Goal: Task Accomplishment & Management: Use online tool/utility

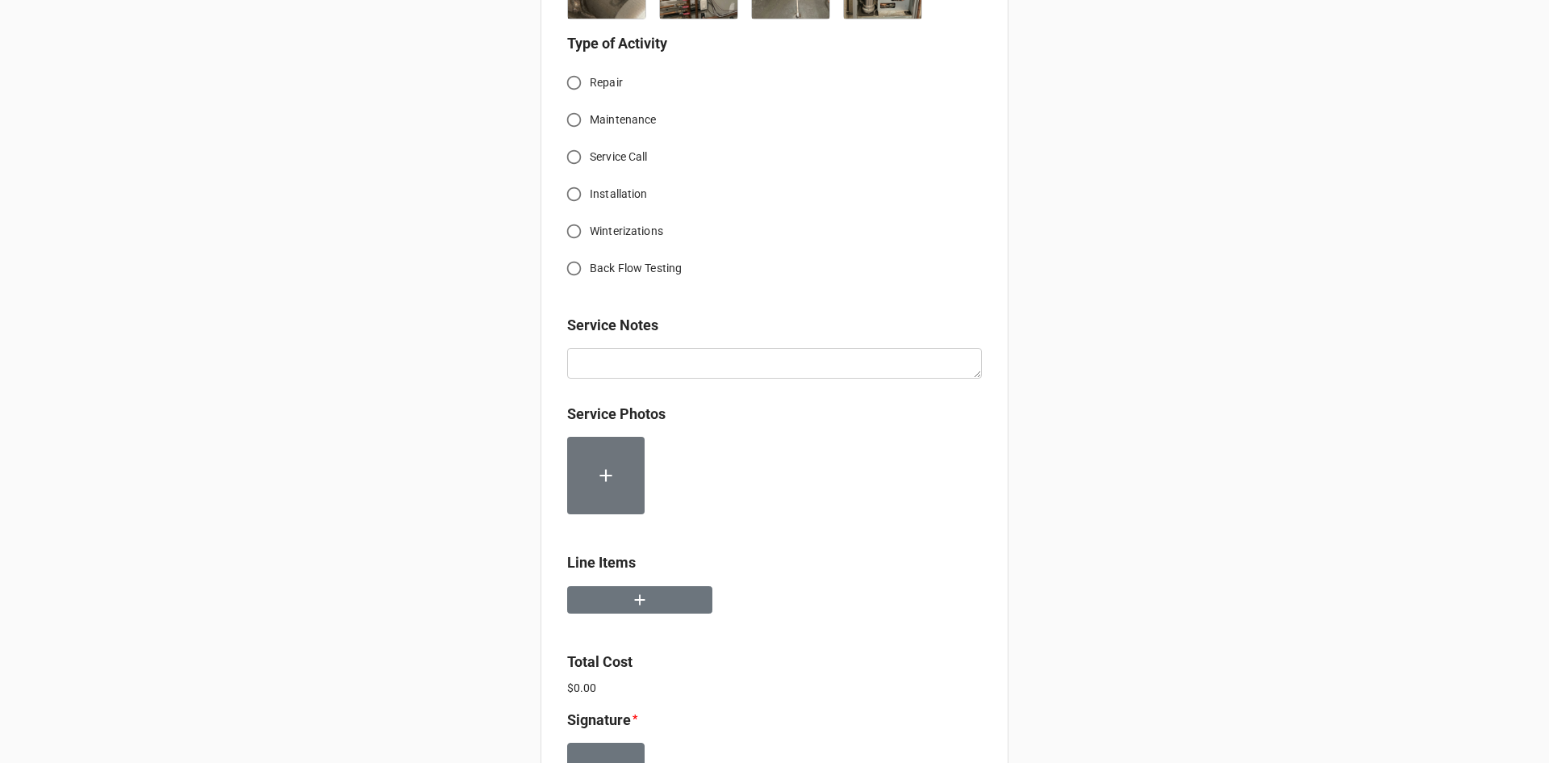
scroll to position [741, 0]
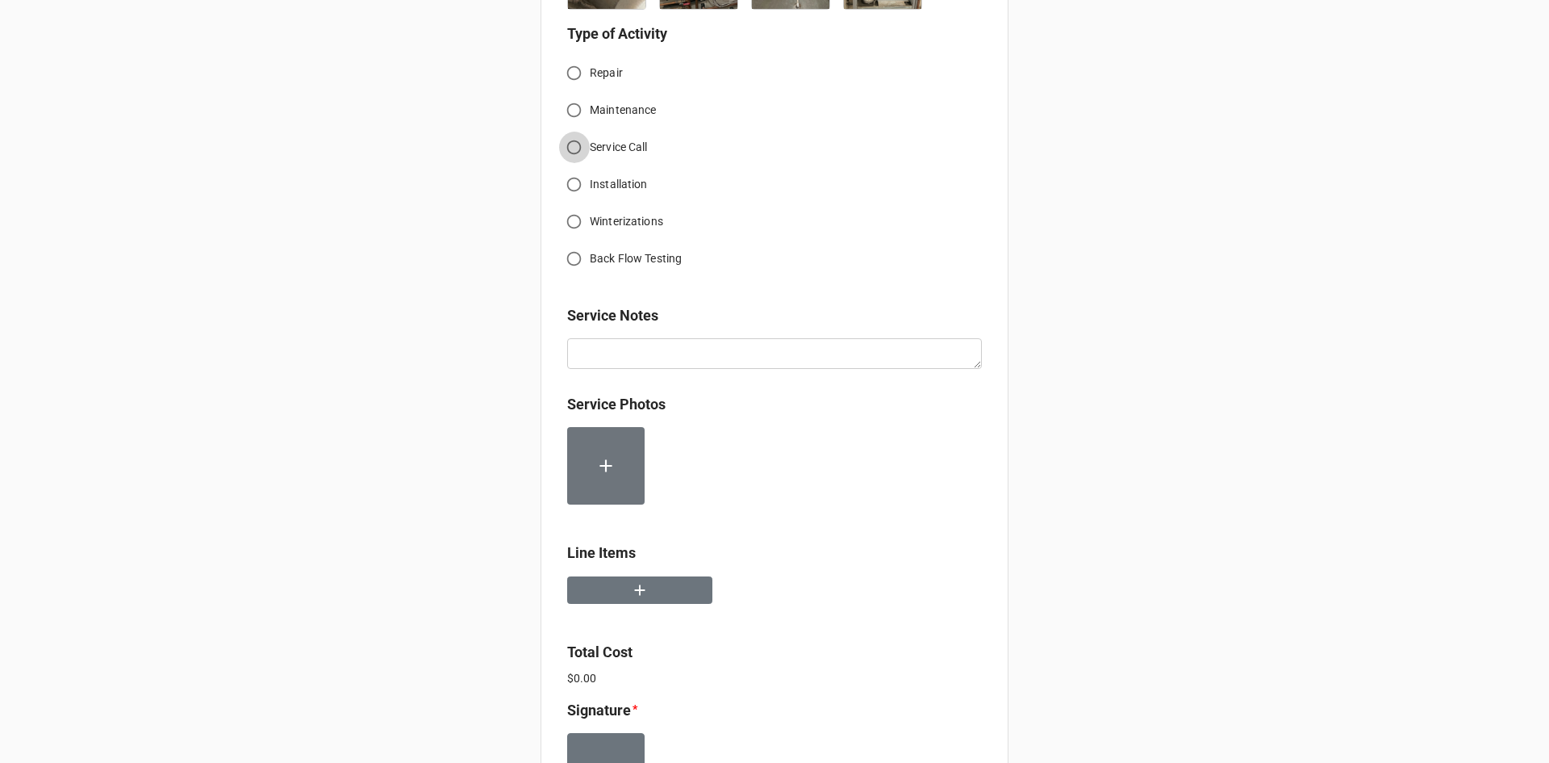
click at [569, 147] on input "Service Call" at bounding box center [573, 147] width 31 height 31
radio input "true"
click at [662, 584] on button "button" at bounding box center [639, 590] width 145 height 28
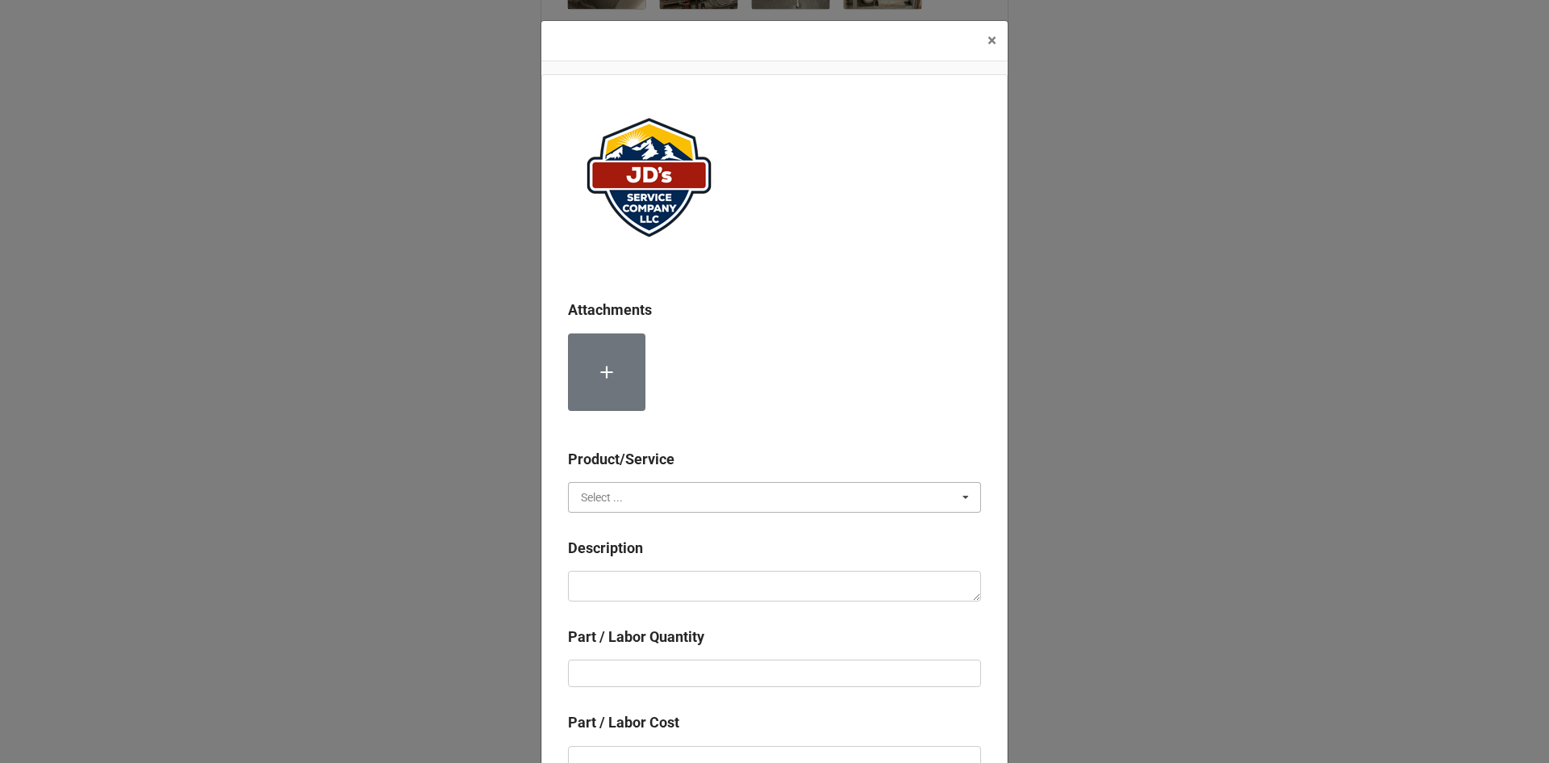
click at [651, 493] on input "text" at bounding box center [776, 497] width 412 height 29
click at [660, 526] on div "Services" at bounding box center [775, 527] width 412 height 30
click at [667, 600] on textarea at bounding box center [774, 586] width 413 height 31
paste textarea "5:00pm-7:00pm; Service Address: [STREET_ADDRESS][PERSON_NAME] Customer requests…"
type textarea "x"
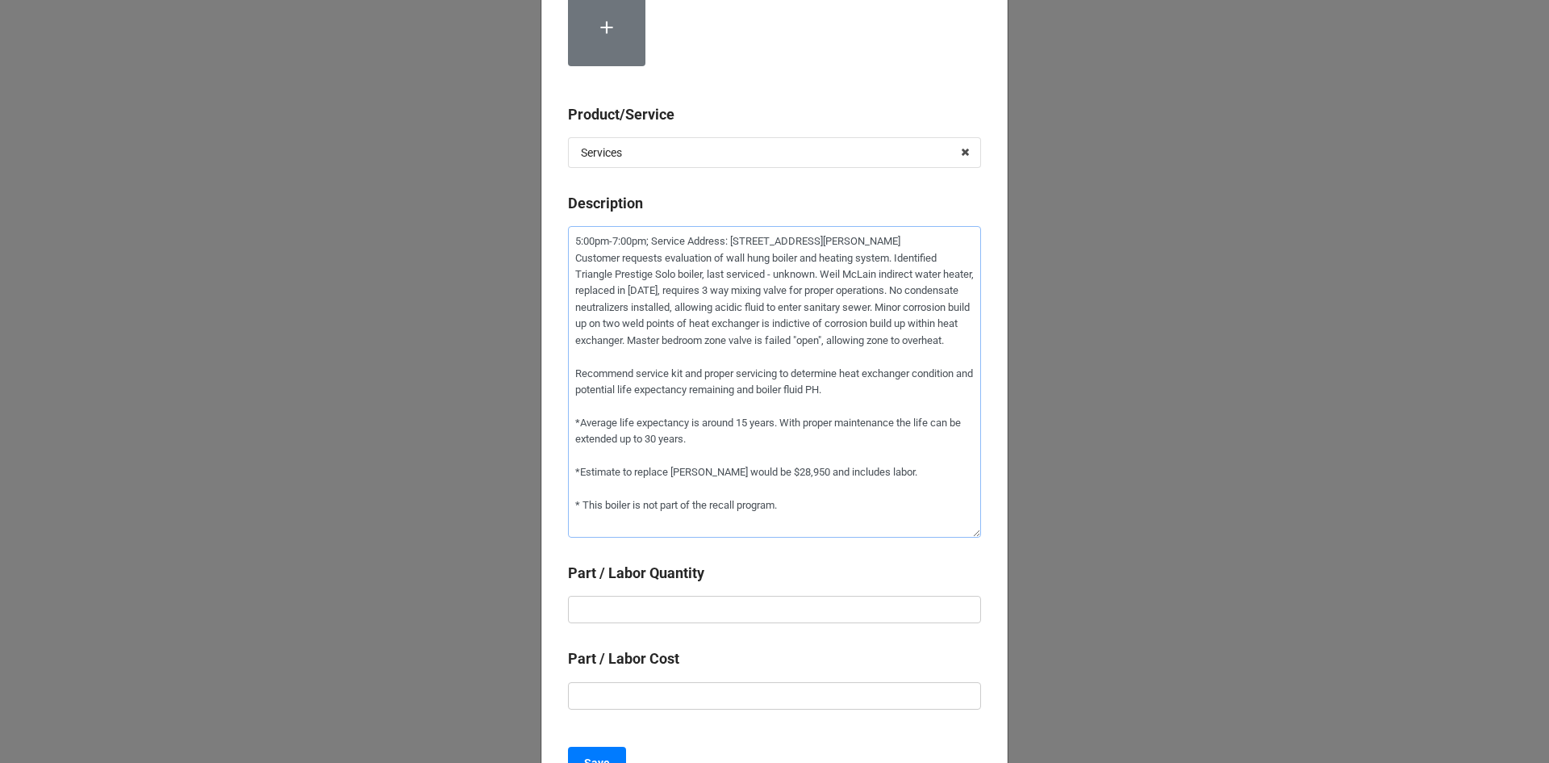
scroll to position [353, 0]
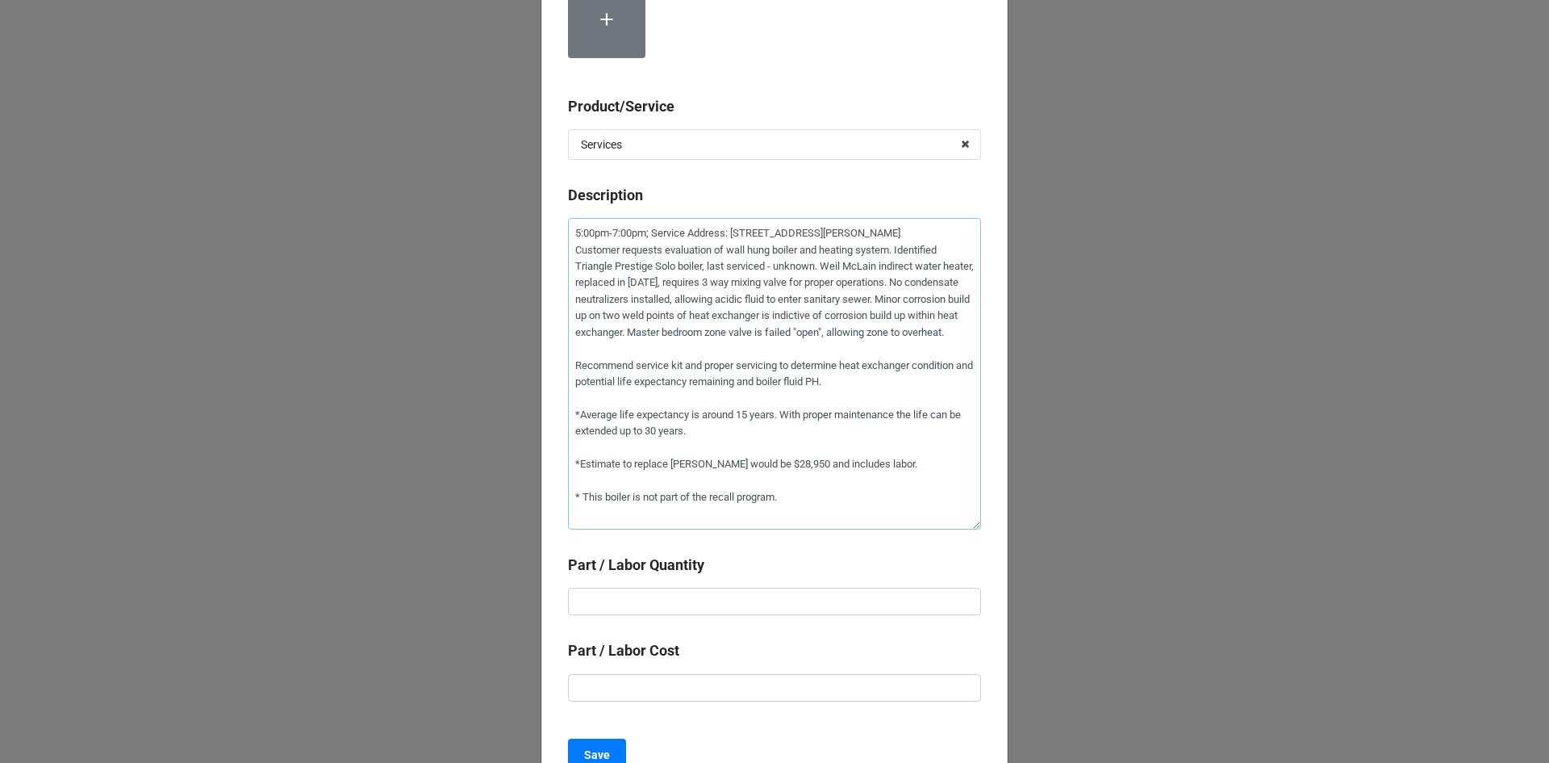
type textarea "5:00pm-7:00pm; Service Address: [STREET_ADDRESS][PERSON_NAME] Customer requests…"
click at [796, 612] on input "text" at bounding box center [774, 601] width 413 height 27
type textarea "x"
type input "2"
type textarea "x"
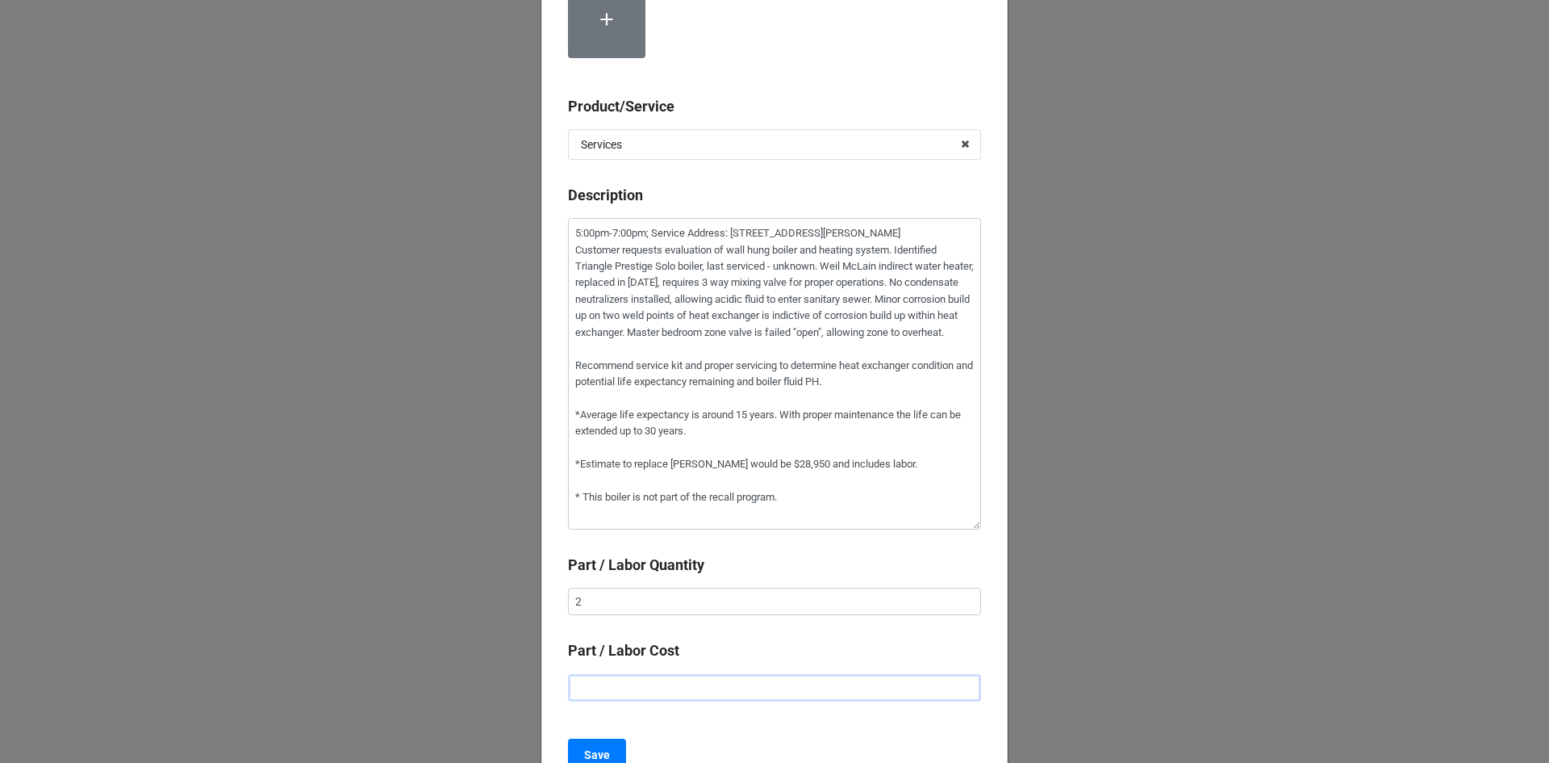
type input "$2.00"
type textarea "x"
type input "$22.00"
type textarea "x"
type input "$225.00"
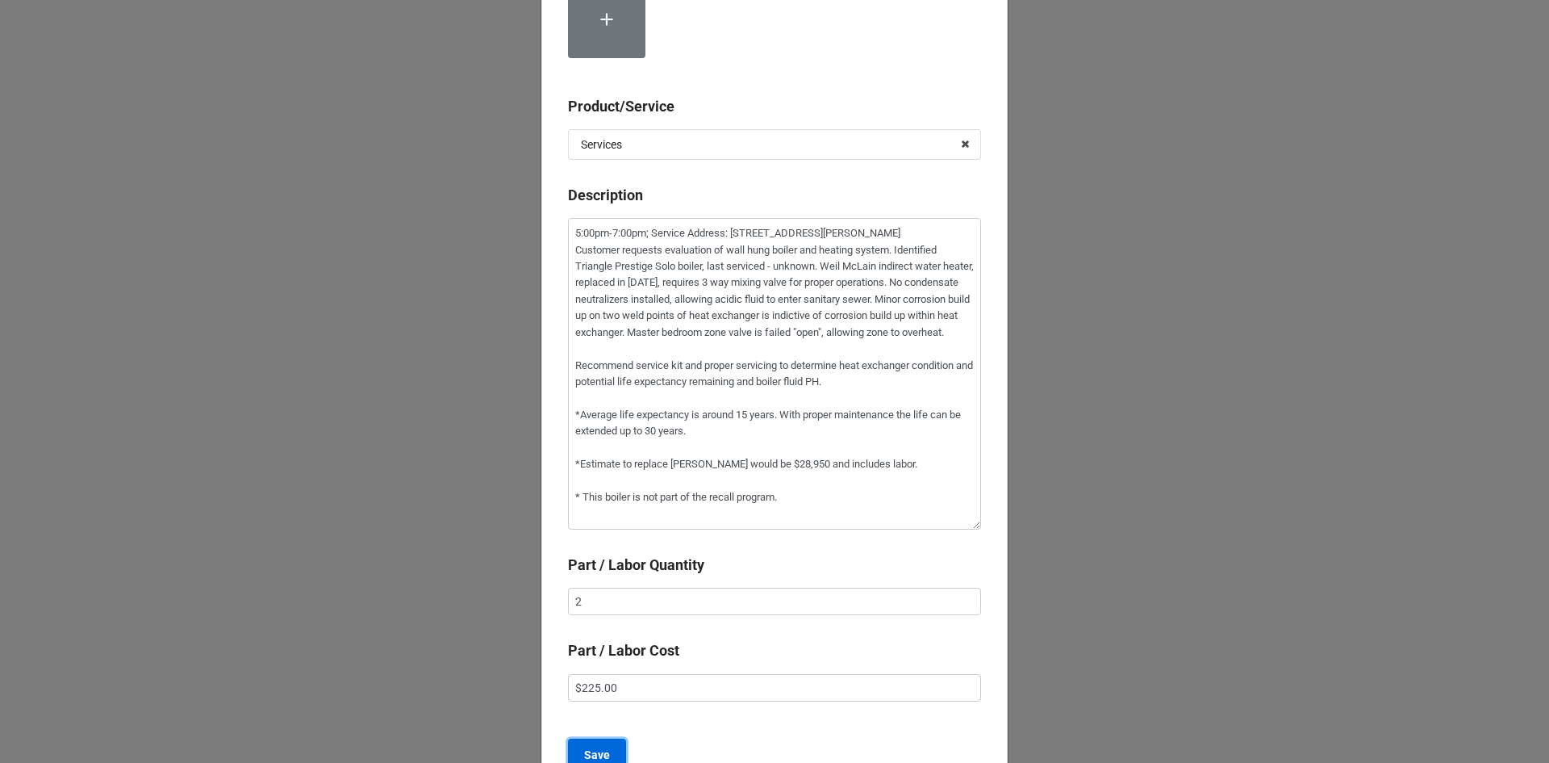
click at [604, 751] on b "Save" at bounding box center [597, 754] width 26 height 17
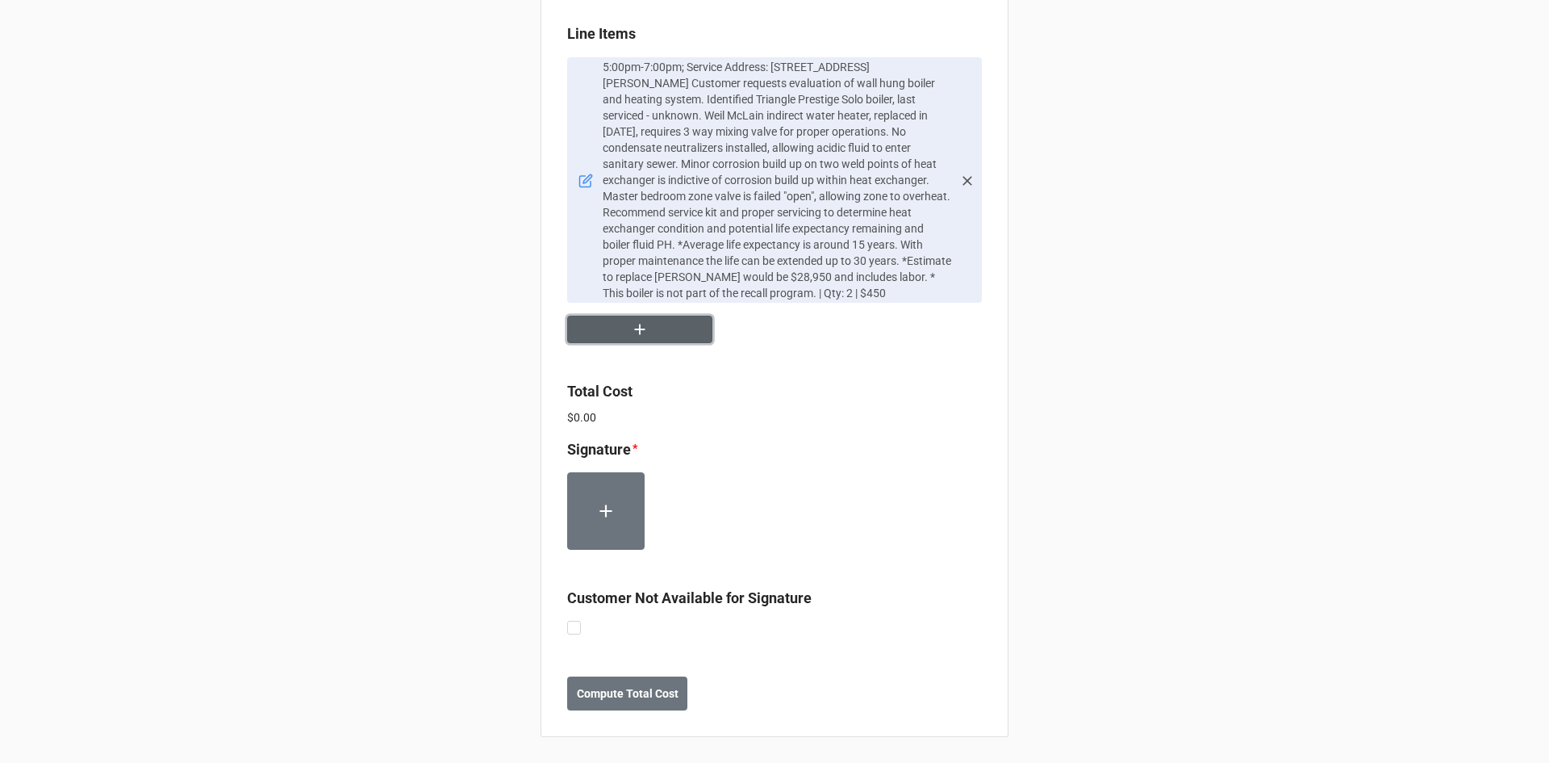
scroll to position [1261, 0]
click at [567, 618] on div "Customer Not Available for Signature" at bounding box center [774, 604] width 415 height 34
click at [573, 621] on label at bounding box center [574, 621] width 14 height 0
checkbox input "true"
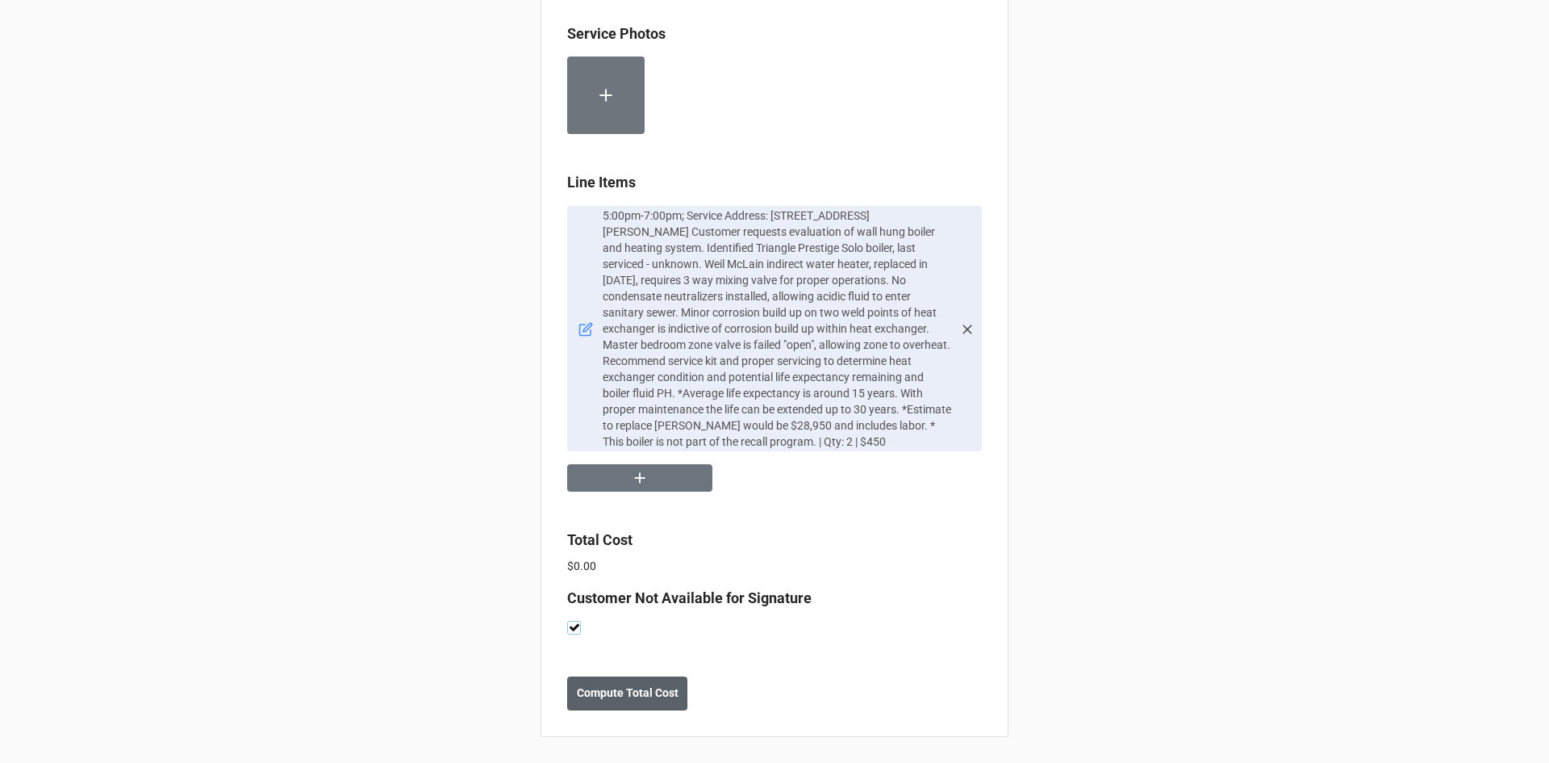
scroll to position [1112, 0]
click at [625, 691] on b "Compute Total Cost" at bounding box center [628, 692] width 102 height 17
click at [595, 696] on b "Save" at bounding box center [596, 692] width 26 height 17
